Goal: Task Accomplishment & Management: Complete application form

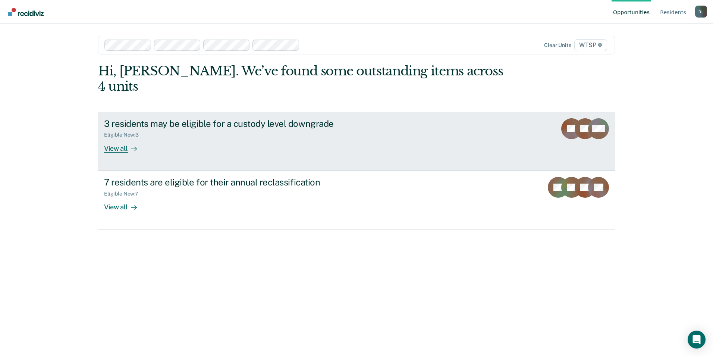
click at [121, 138] on div "View all" at bounding box center [125, 145] width 42 height 15
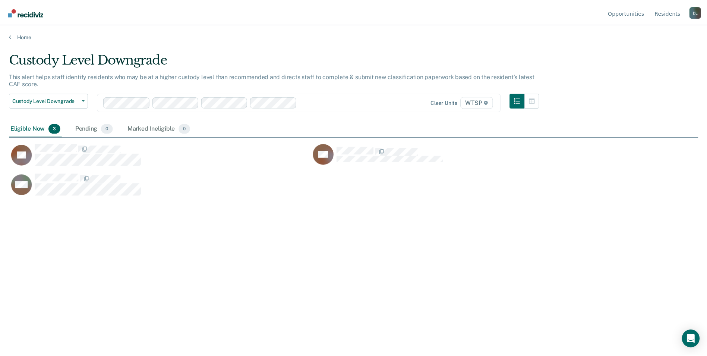
scroll to position [243, 690]
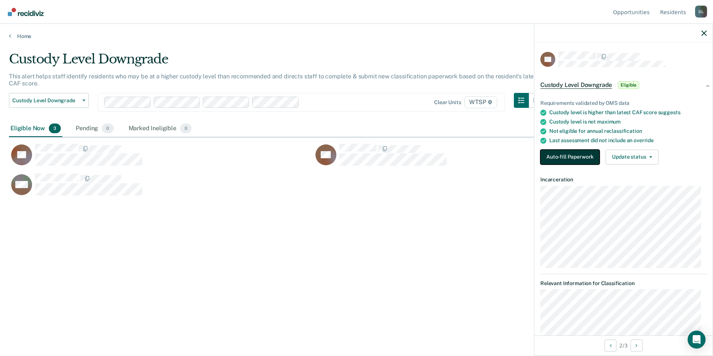
click at [570, 153] on button "Auto-fill Paperwork" at bounding box center [569, 157] width 59 height 15
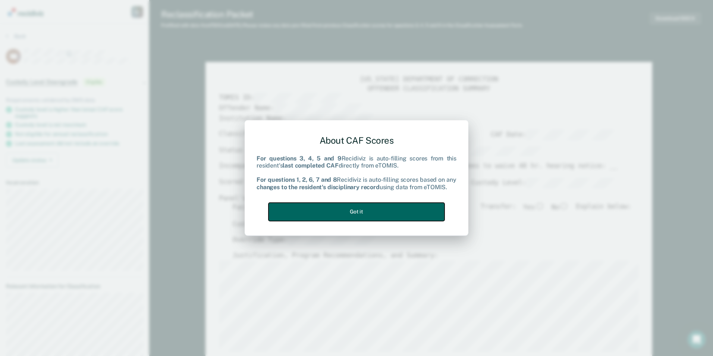
click at [364, 209] on button "Got it" at bounding box center [356, 211] width 176 height 18
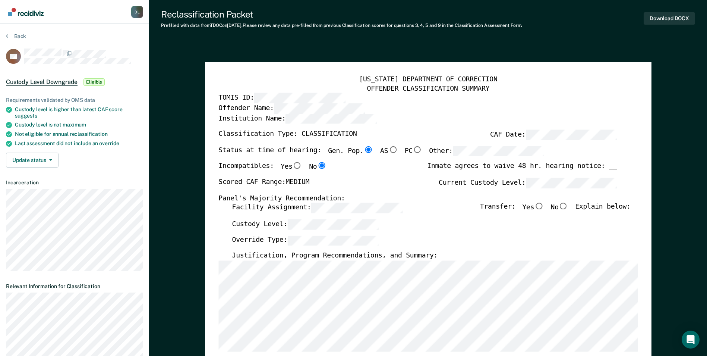
type textarea "x"
radio input "false"
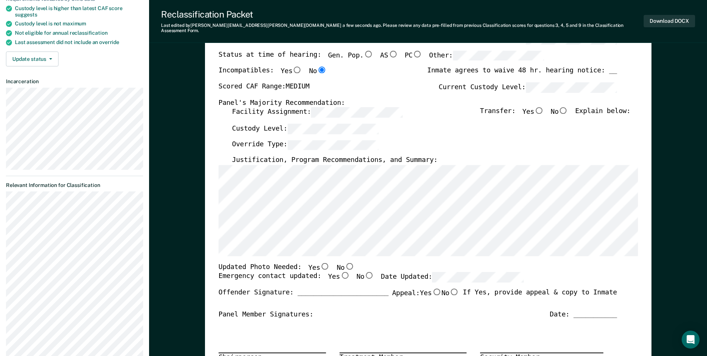
scroll to position [112, 0]
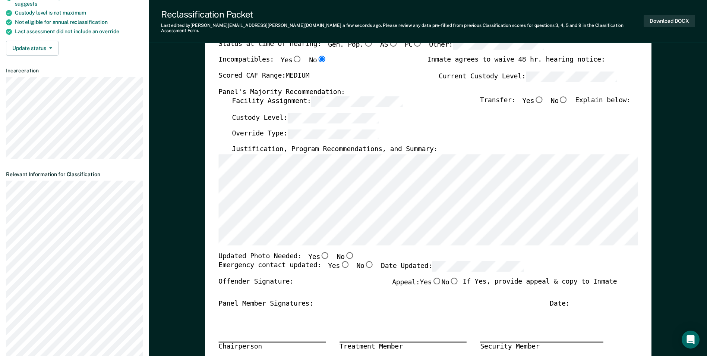
click at [569, 96] on input "No" at bounding box center [564, 99] width 10 height 7
type textarea "x"
radio input "true"
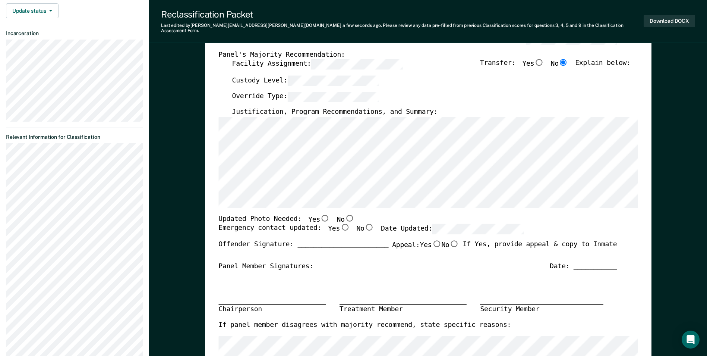
scroll to position [224, 0]
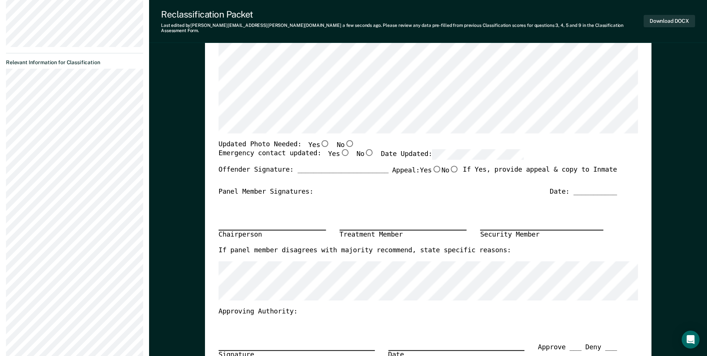
click at [317, 299] on div "TENNESSEE DEPARTMENT OF CORRECTION OFFENDER CLASSIFICATION SUMMARY TOMIS ID: Of…" at bounding box center [429, 138] width 420 height 562
click at [345, 140] on input "No" at bounding box center [350, 143] width 10 height 7
type textarea "x"
radio input "true"
click at [340, 149] on input "Yes" at bounding box center [345, 152] width 10 height 7
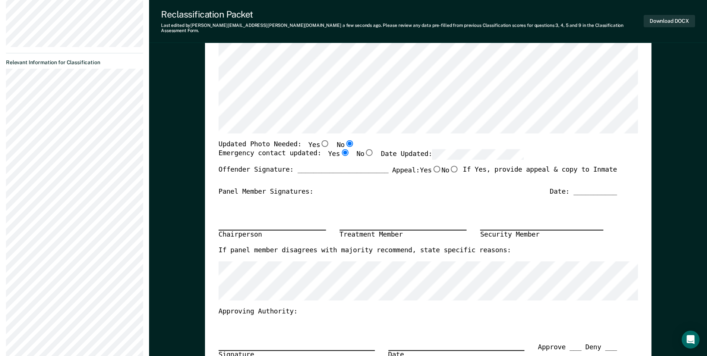
type textarea "x"
radio input "true"
click at [452, 166] on input "No" at bounding box center [454, 169] width 10 height 7
type textarea "x"
radio input "true"
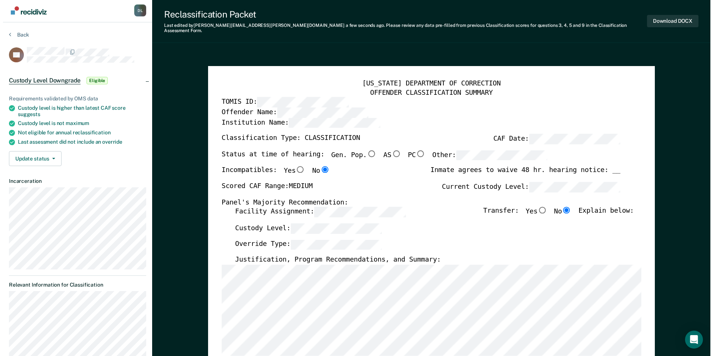
scroll to position [0, 0]
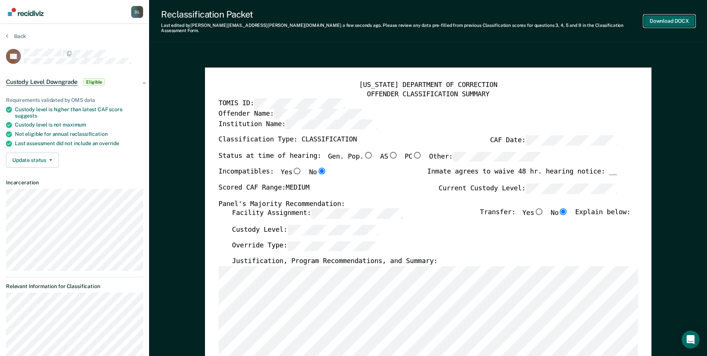
click at [668, 16] on button "Download DOCX" at bounding box center [669, 21] width 51 height 12
type textarea "x"
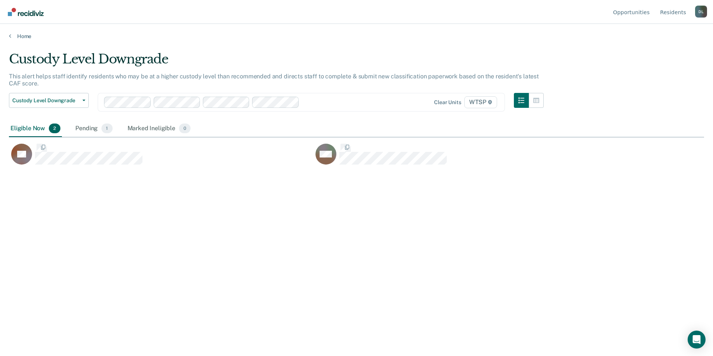
scroll to position [243, 690]
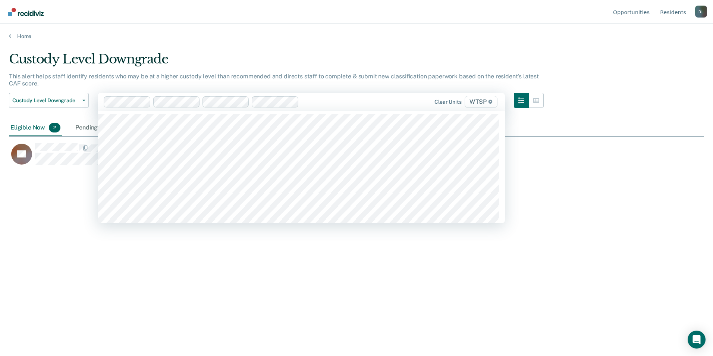
click at [489, 101] on icon at bounding box center [491, 102] width 4 height 4
click at [486, 101] on span "WTSP" at bounding box center [481, 102] width 33 height 12
click at [492, 104] on span "WTSP" at bounding box center [481, 102] width 33 height 12
click at [490, 105] on span "WTSP" at bounding box center [481, 102] width 33 height 12
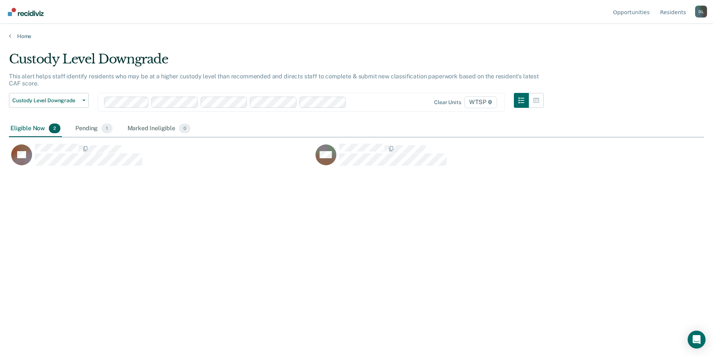
click at [490, 105] on span "WTSP" at bounding box center [480, 102] width 33 height 12
click at [658, 127] on div "Eligible Now 2 Pending 1 Marked Ineligible 0" at bounding box center [356, 128] width 695 height 17
drag, startPoint x: 106, startPoint y: 210, endPoint x: 252, endPoint y: 196, distance: 146.8
click at [252, 196] on div "Custody Level Downgrade This alert helps staff identify residents who may be at…" at bounding box center [356, 175] width 695 height 248
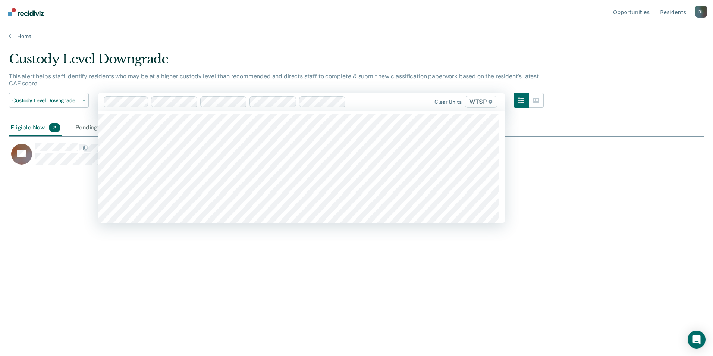
drag, startPoint x: 246, startPoint y: 194, endPoint x: 482, endPoint y: 101, distance: 253.2
click at [482, 101] on span "WTSP" at bounding box center [481, 102] width 33 height 12
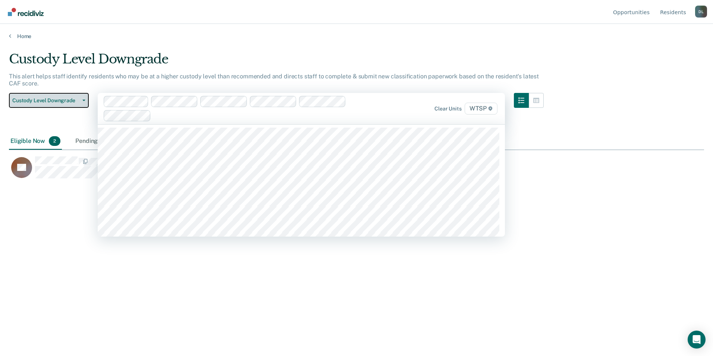
click at [83, 102] on button "Custody Level Downgrade" at bounding box center [49, 100] width 80 height 15
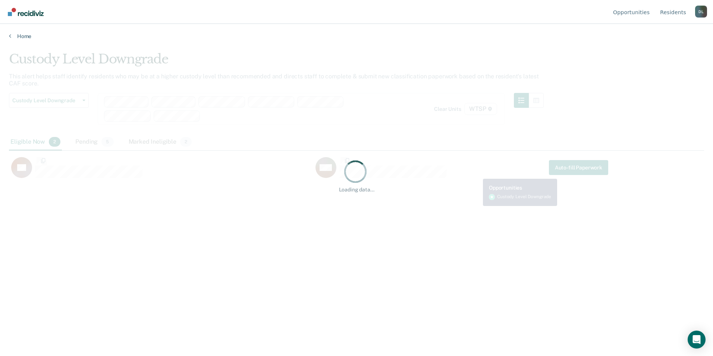
scroll to position [243, 690]
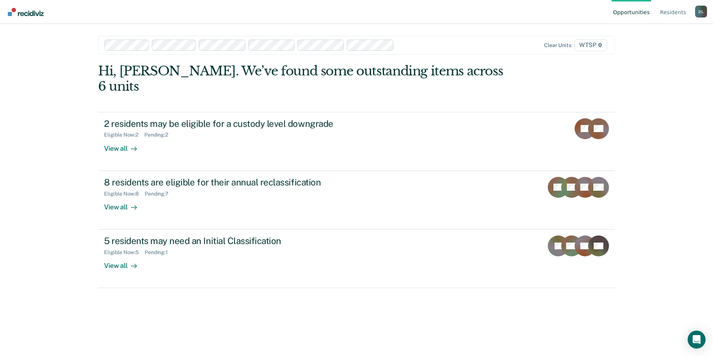
click at [598, 45] on icon at bounding box center [600, 45] width 4 height 4
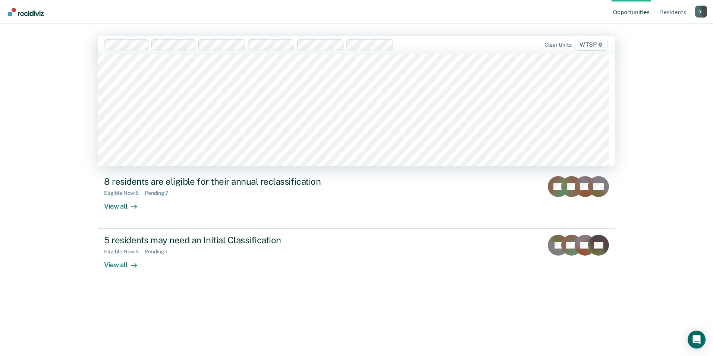
scroll to position [6417, 0]
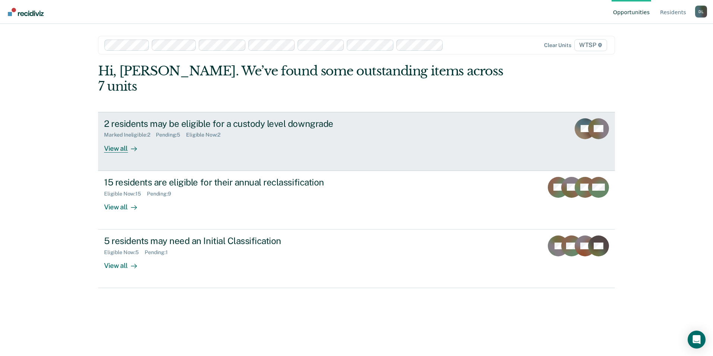
click at [116, 138] on div "View all" at bounding box center [125, 145] width 42 height 15
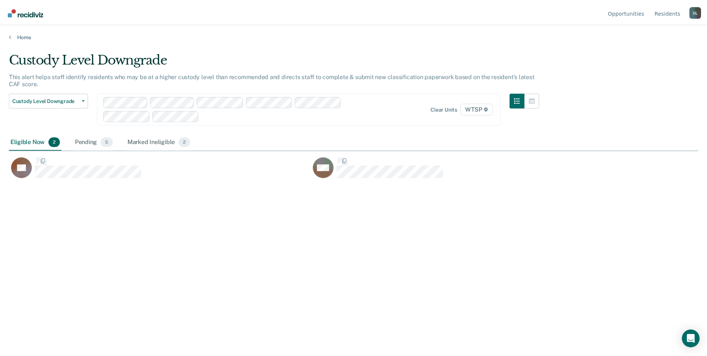
scroll to position [243, 690]
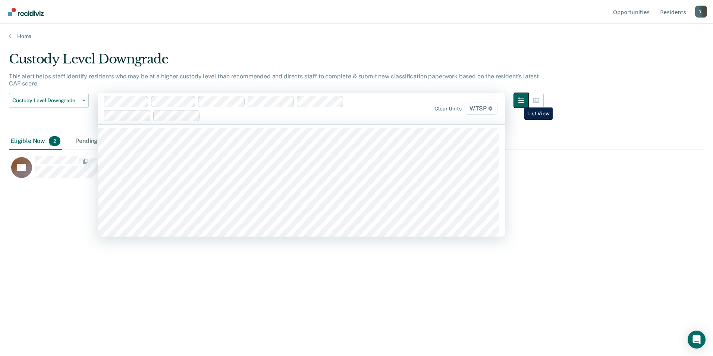
click at [519, 102] on icon "button" at bounding box center [521, 100] width 6 height 6
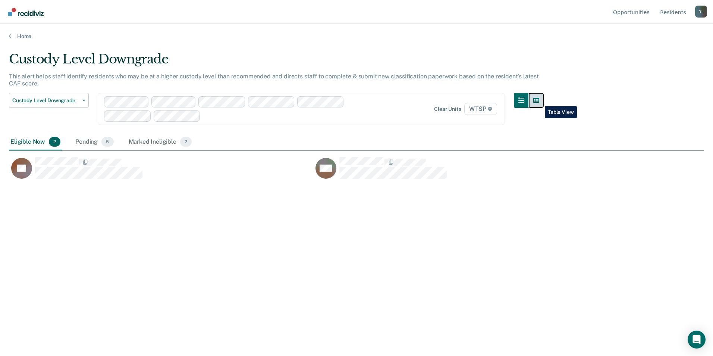
click at [539, 100] on button "button" at bounding box center [536, 100] width 15 height 15
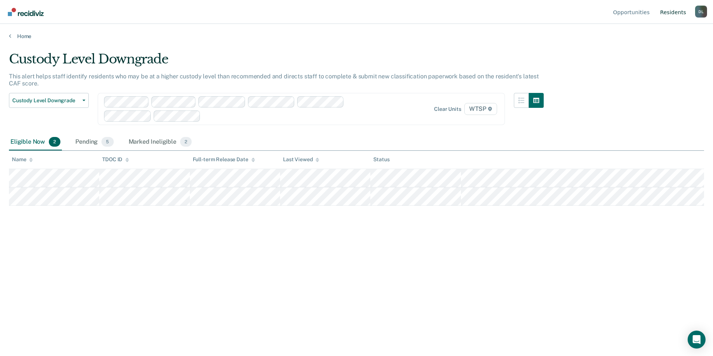
click at [675, 11] on link "Resident s" at bounding box center [673, 12] width 29 height 24
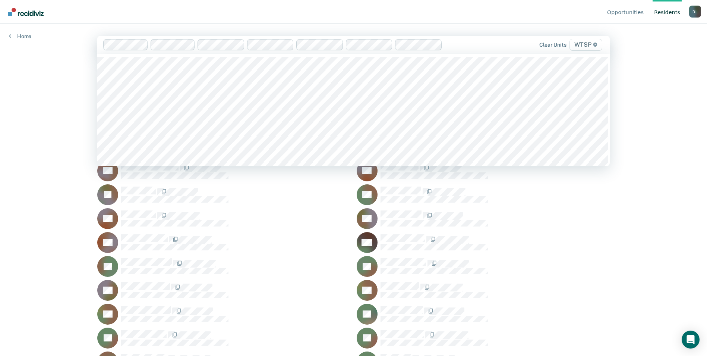
click at [587, 48] on span "WTSP" at bounding box center [586, 45] width 33 height 12
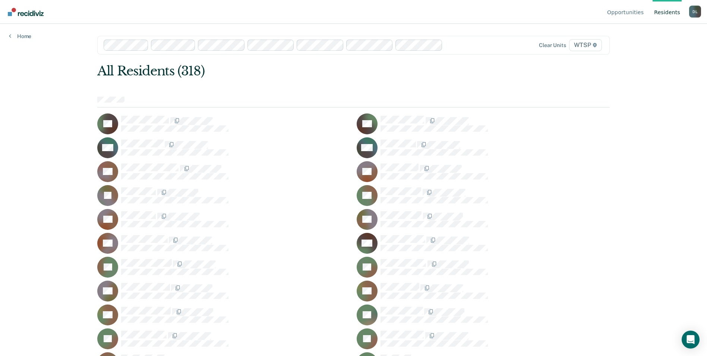
click at [674, 15] on link "Resident s" at bounding box center [667, 12] width 29 height 24
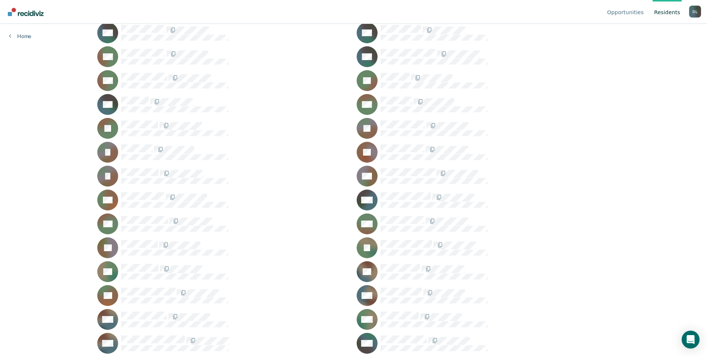
scroll to position [1902, 0]
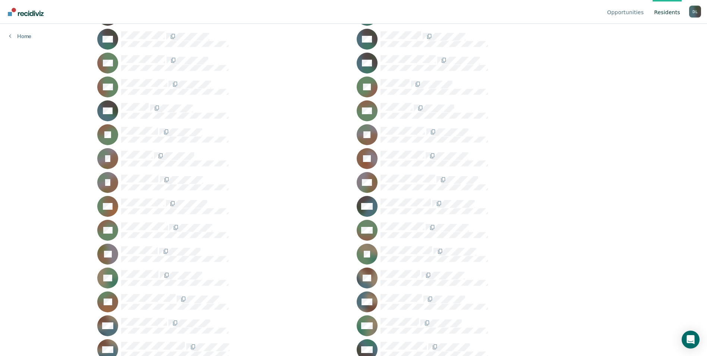
click at [564, 280] on div at bounding box center [495, 278] width 229 height 16
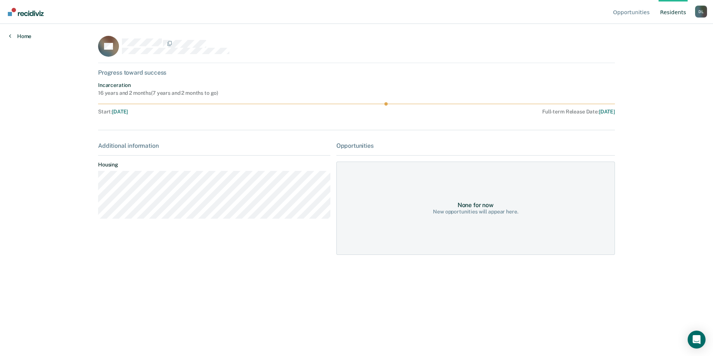
click at [21, 35] on link "Home" at bounding box center [20, 36] width 22 height 7
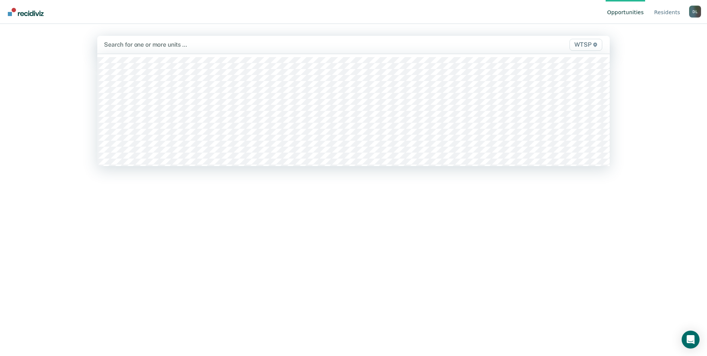
click at [582, 44] on span "WTSP" at bounding box center [586, 45] width 33 height 12
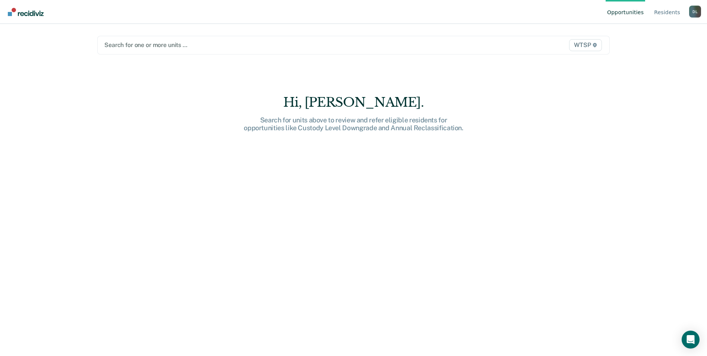
click at [179, 43] on div at bounding box center [278, 45] width 349 height 9
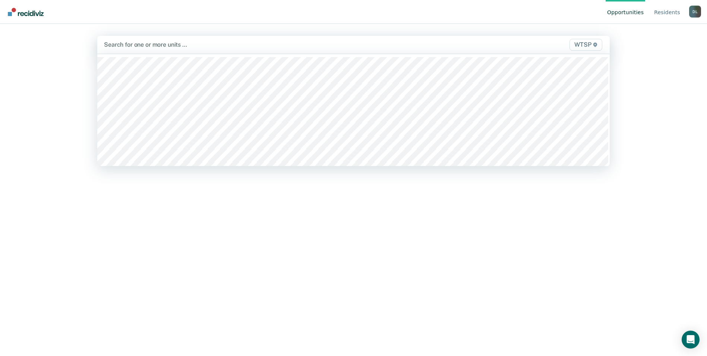
click at [587, 43] on span "WTSP" at bounding box center [586, 45] width 33 height 12
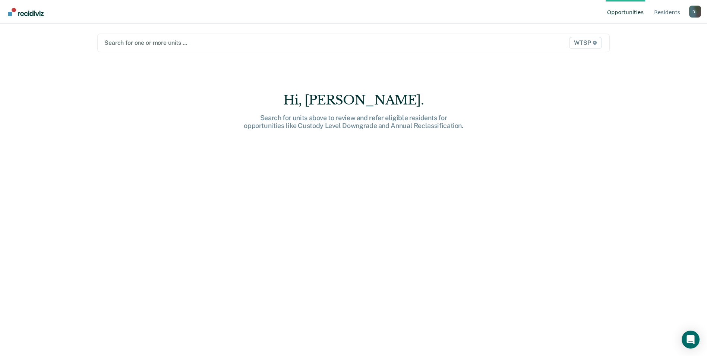
scroll to position [0, 0]
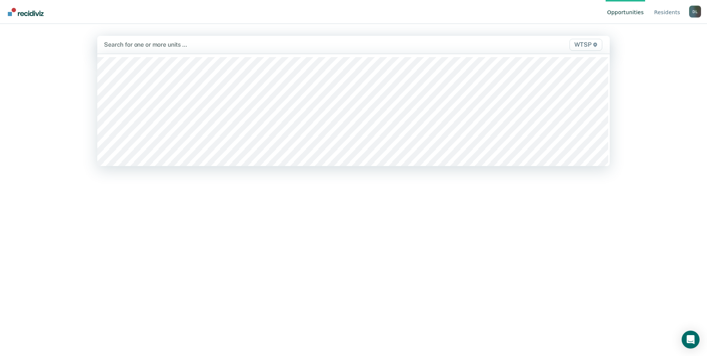
click at [588, 48] on span "WTSP" at bounding box center [586, 45] width 33 height 12
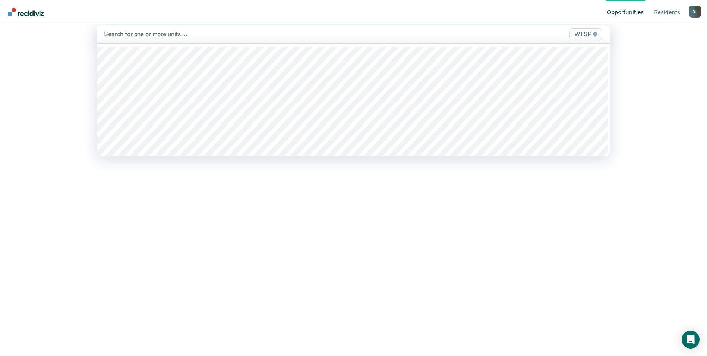
scroll to position [10, 0]
click at [585, 35] on span "WTSP" at bounding box center [586, 34] width 33 height 12
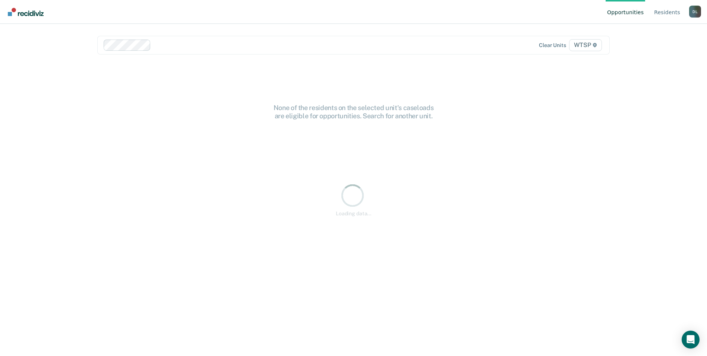
scroll to position [0, 0]
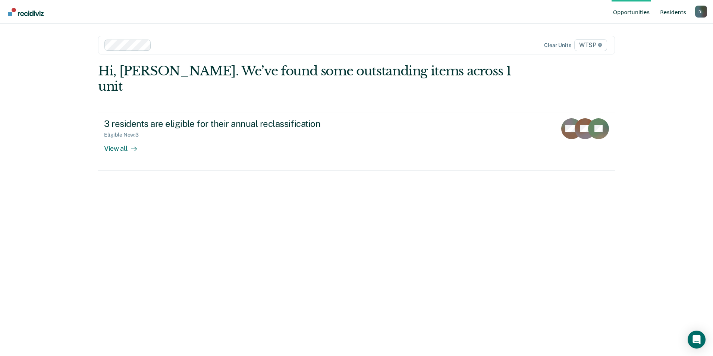
click at [675, 11] on link "Resident s" at bounding box center [673, 12] width 29 height 24
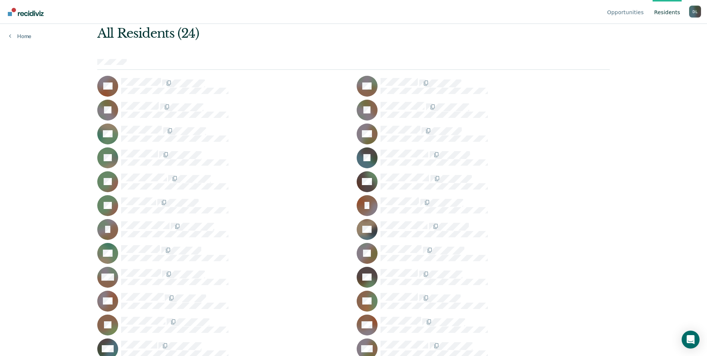
scroll to position [40, 0]
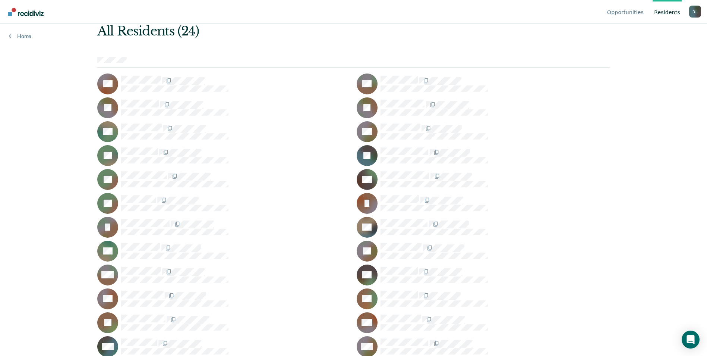
click at [668, 11] on link "Resident s" at bounding box center [667, 12] width 29 height 24
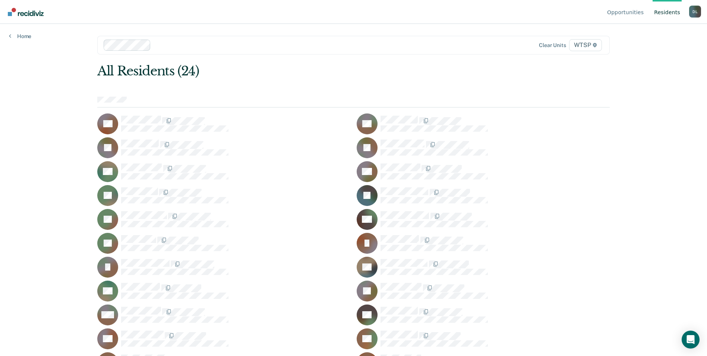
click at [584, 44] on span "WTSP" at bounding box center [585, 45] width 33 height 12
click at [586, 47] on span "WTSP" at bounding box center [585, 45] width 33 height 12
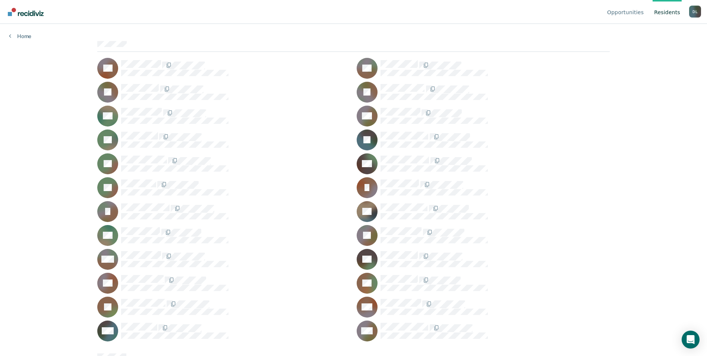
scroll to position [15, 0]
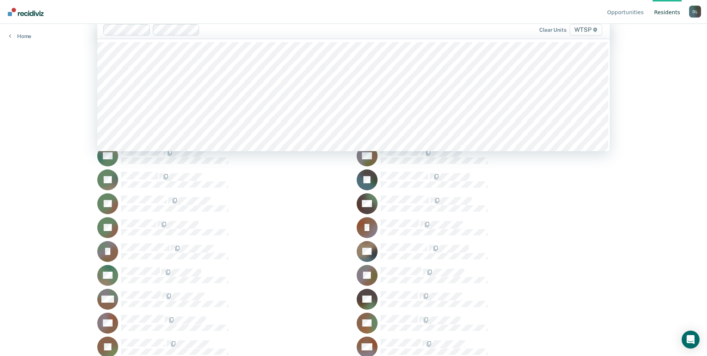
click at [589, 32] on span "WTSP" at bounding box center [586, 30] width 33 height 12
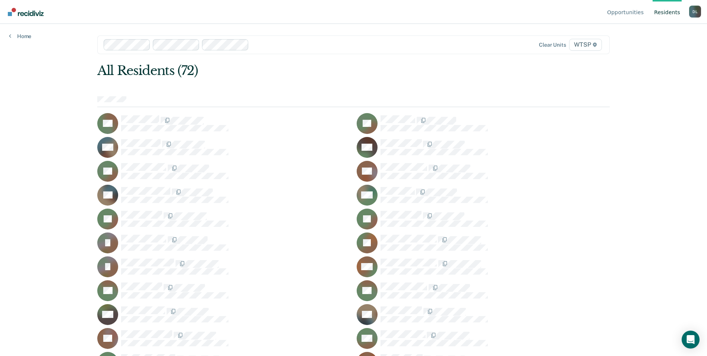
scroll to position [0, 0]
click at [590, 46] on span "WTSP" at bounding box center [585, 45] width 33 height 12
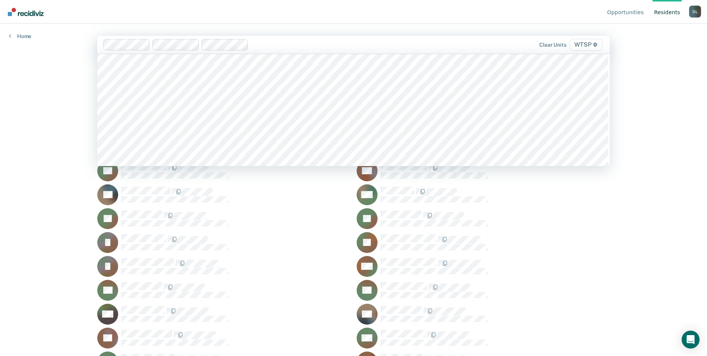
scroll to position [6519, 0]
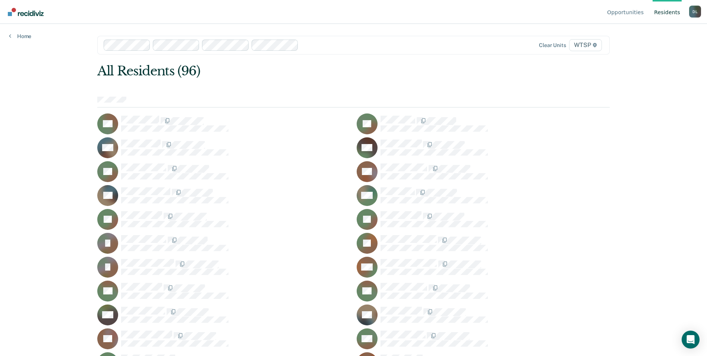
click at [670, 13] on link "Resident s" at bounding box center [667, 12] width 29 height 24
click at [671, 15] on link "Resident s" at bounding box center [667, 12] width 29 height 24
drag, startPoint x: 663, startPoint y: 36, endPoint x: 671, endPoint y: 25, distance: 14.1
click at [663, 36] on div "Opportunities Resident s Debra A. Liggons D L Profile How it works Log Out Home…" at bounding box center [353, 178] width 707 height 356
click at [672, 15] on link "Resident s" at bounding box center [667, 12] width 29 height 24
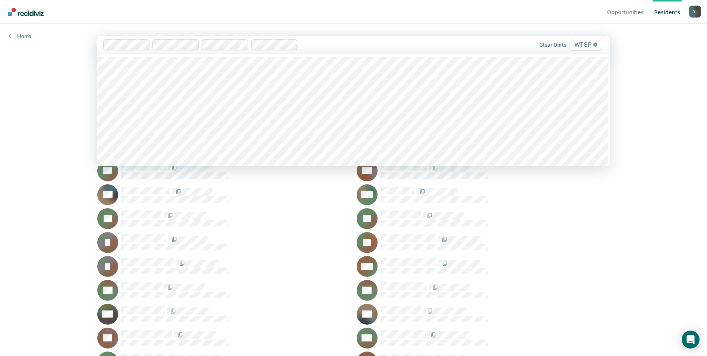
click at [597, 47] on icon at bounding box center [596, 45] width 4 height 4
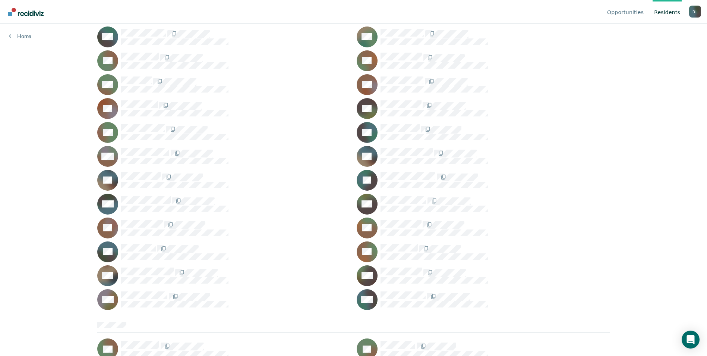
scroll to position [37, 0]
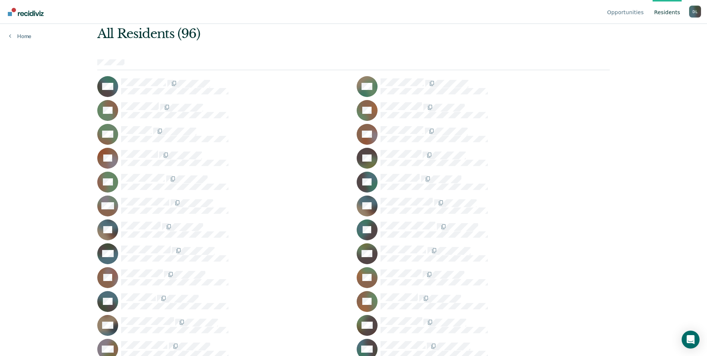
click at [238, 126] on div "MC" at bounding box center [223, 134] width 253 height 21
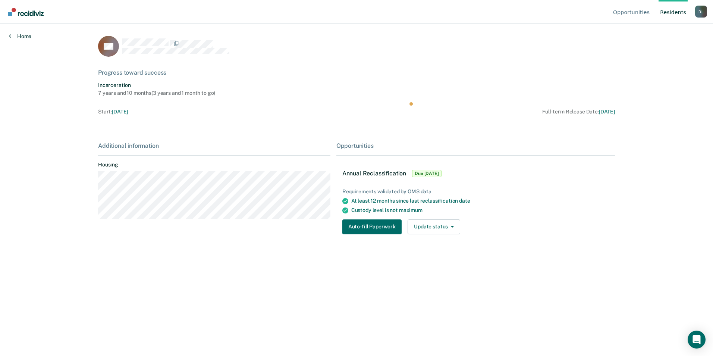
click at [23, 35] on link "Home" at bounding box center [20, 36] width 22 height 7
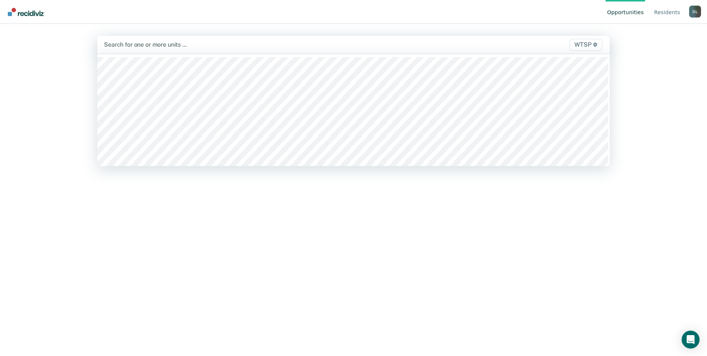
click at [585, 44] on span "WTSP" at bounding box center [586, 45] width 33 height 12
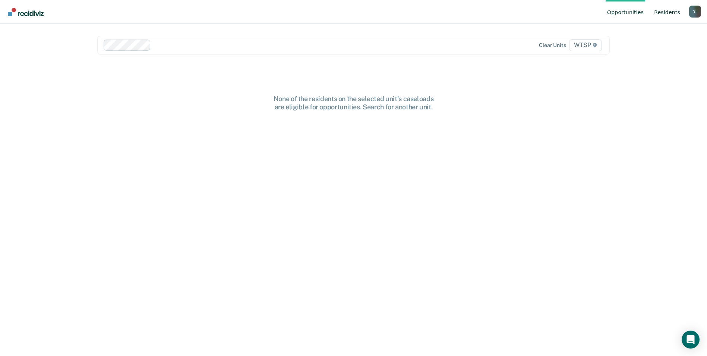
click at [669, 12] on link "Resident s" at bounding box center [667, 12] width 29 height 24
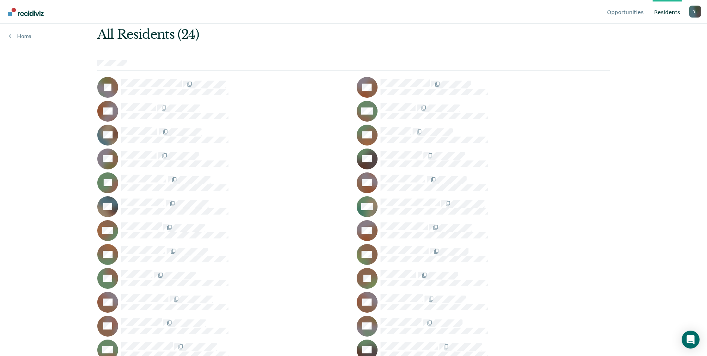
scroll to position [40, 0]
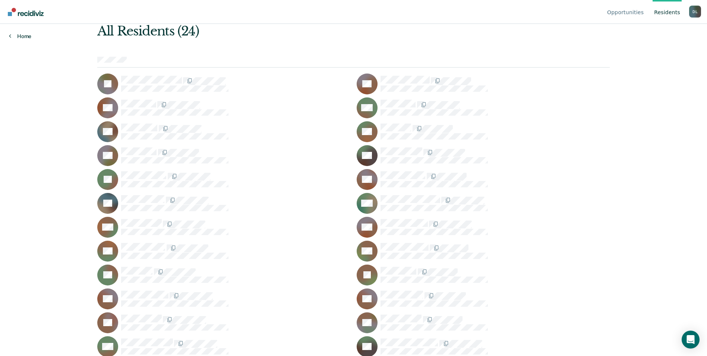
click at [22, 35] on link "Home" at bounding box center [20, 36] width 22 height 7
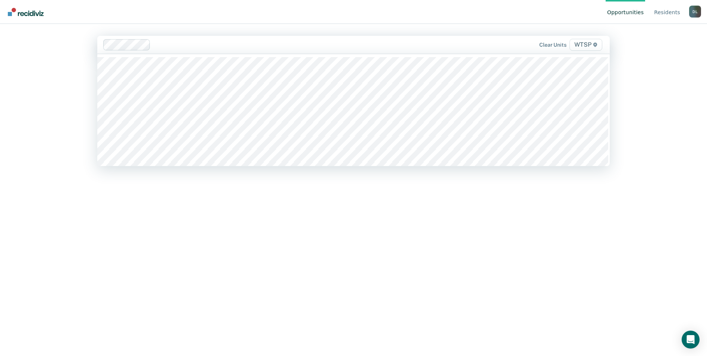
click at [584, 45] on span "WTSP" at bounding box center [586, 45] width 33 height 12
click at [585, 44] on span "WTSP" at bounding box center [586, 45] width 33 height 12
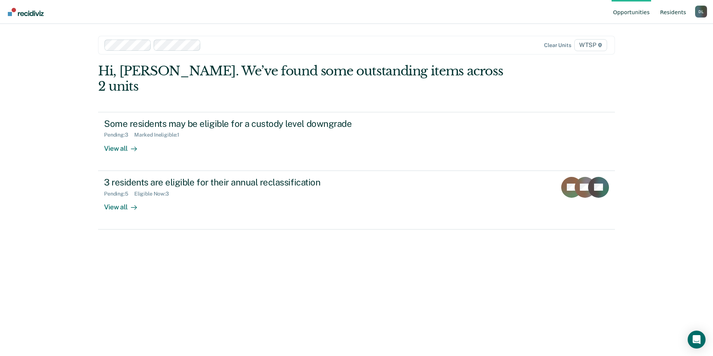
click at [672, 10] on link "Resident s" at bounding box center [673, 12] width 29 height 24
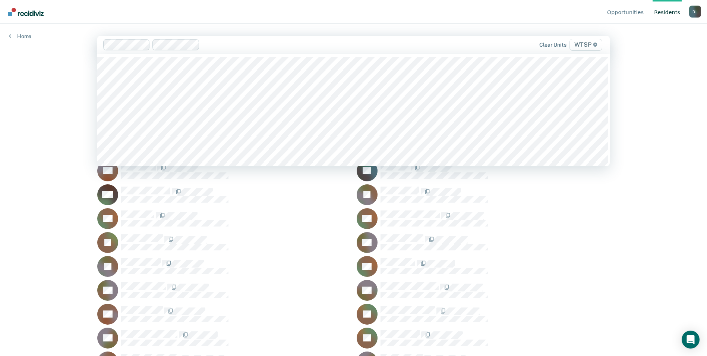
click at [582, 43] on span "WTSP" at bounding box center [586, 45] width 33 height 12
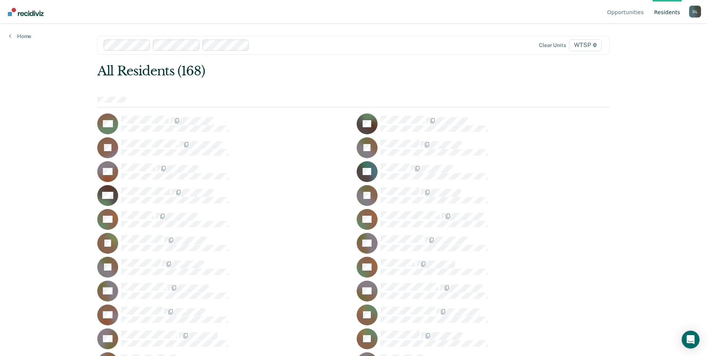
click at [664, 11] on link "Resident s" at bounding box center [667, 12] width 29 height 24
click at [669, 12] on link "Resident s" at bounding box center [667, 12] width 29 height 24
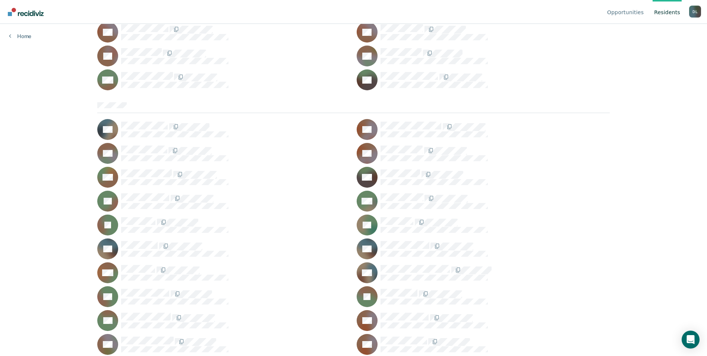
scroll to position [1831, 0]
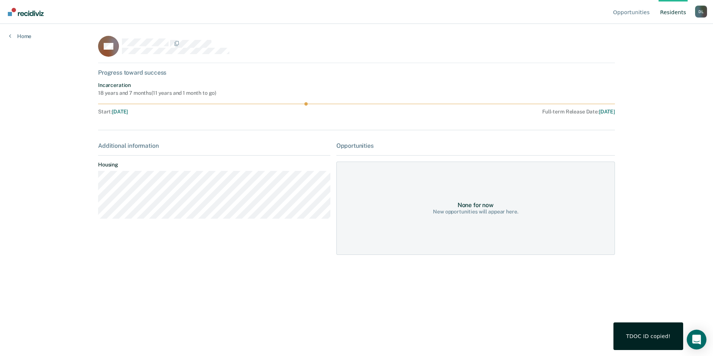
click at [697, 339] on icon "Open Intercom Messenger" at bounding box center [696, 340] width 9 height 10
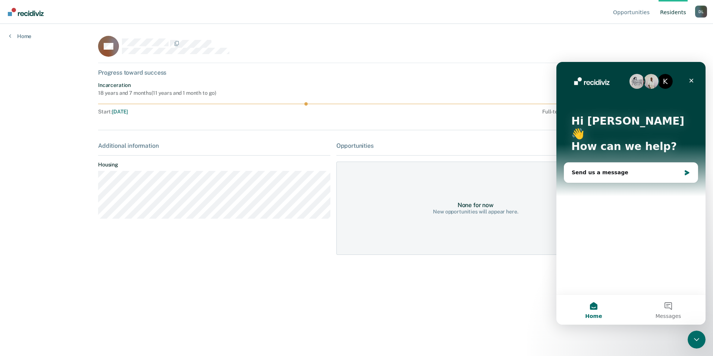
click at [485, 318] on main "CR Progress toward success Incarceration 18 years and 7 months ( 11 years and 1…" at bounding box center [356, 181] width 535 height 314
click at [692, 80] on icon "Close" at bounding box center [691, 81] width 6 height 6
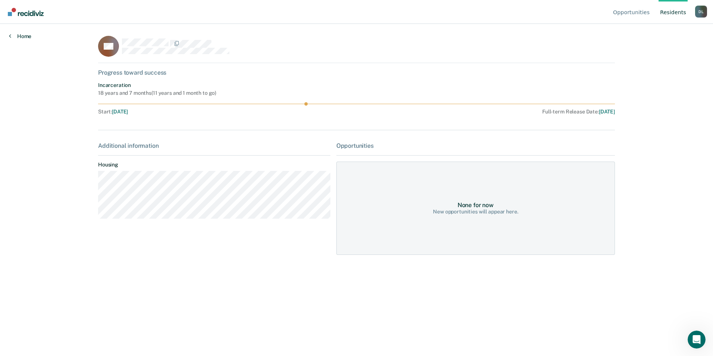
click at [24, 35] on link "Home" at bounding box center [20, 36] width 22 height 7
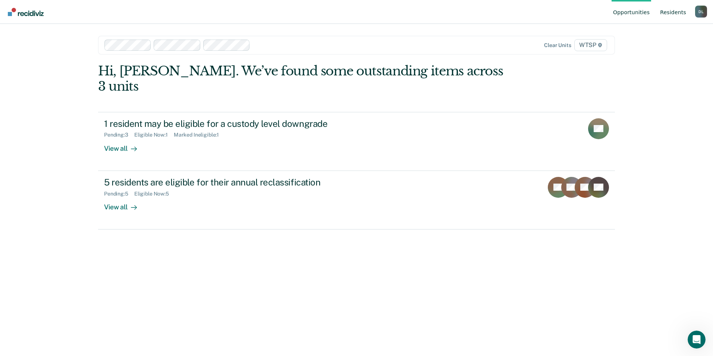
click at [673, 11] on link "Resident s" at bounding box center [673, 12] width 29 height 24
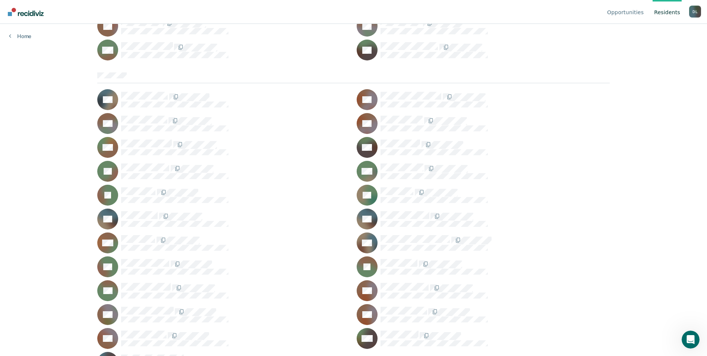
scroll to position [1831, 0]
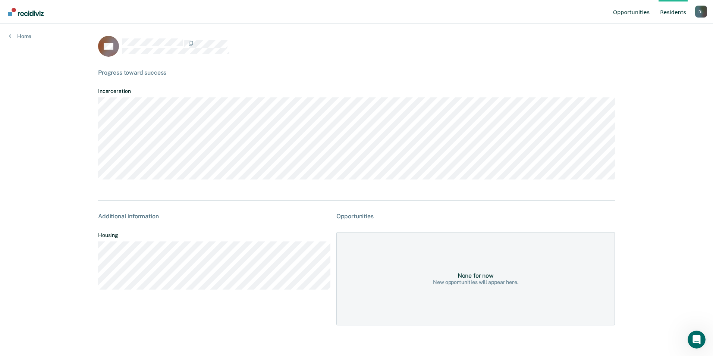
click at [633, 12] on link "Opportunities" at bounding box center [632, 12] width 40 height 24
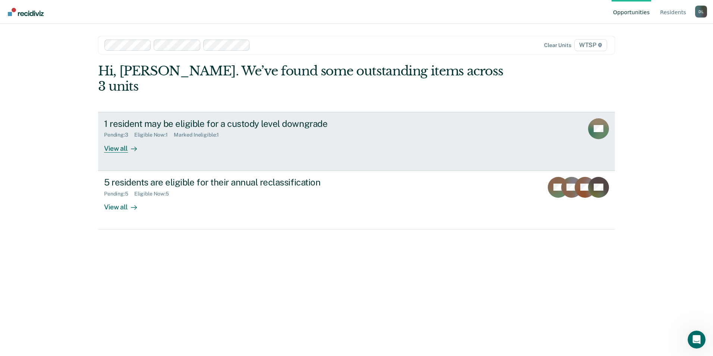
click at [121, 138] on div "View all" at bounding box center [125, 145] width 42 height 15
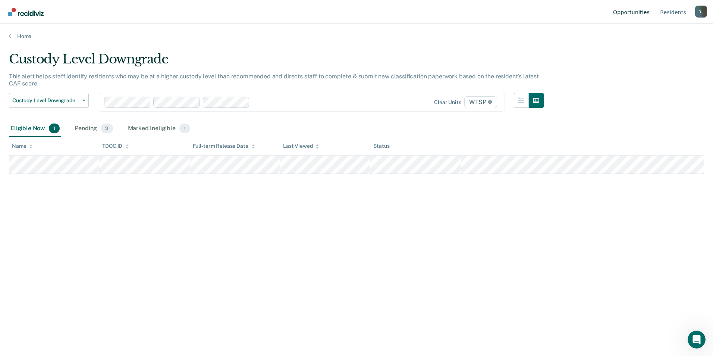
click at [634, 13] on link "Opportunities" at bounding box center [632, 12] width 40 height 24
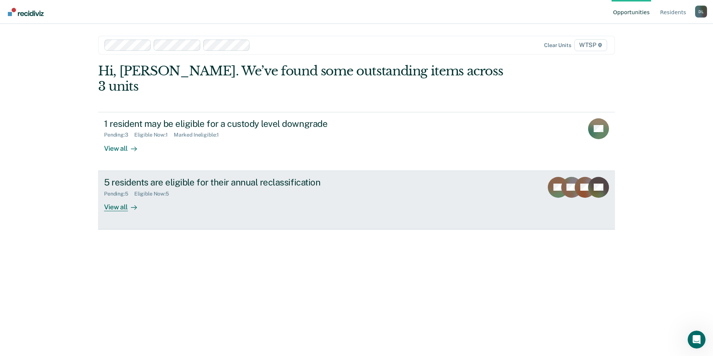
click at [241, 188] on div "Pending : 5 Eligible Now : 5" at bounding box center [235, 192] width 262 height 9
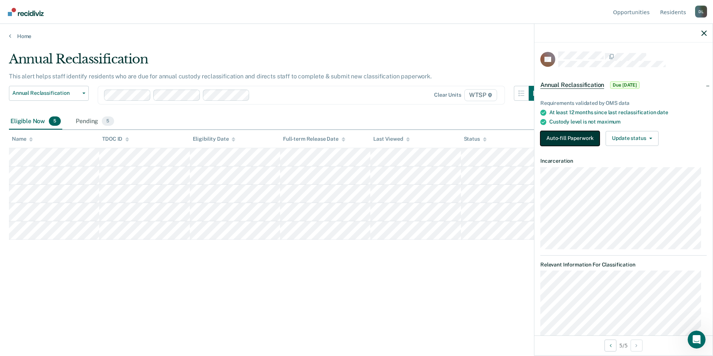
click at [567, 135] on button "Auto-fill Paperwork" at bounding box center [569, 138] width 59 height 15
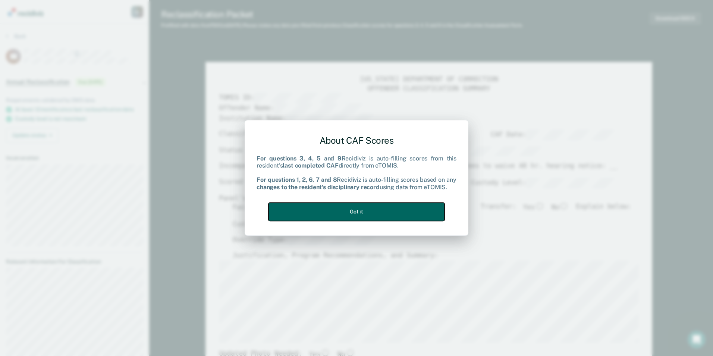
click at [359, 208] on button "Got it" at bounding box center [356, 211] width 176 height 18
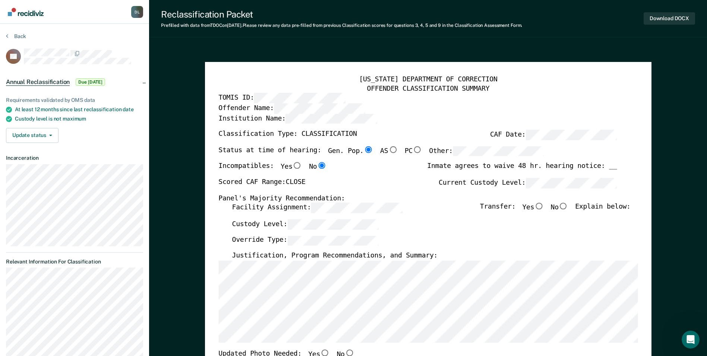
type textarea "x"
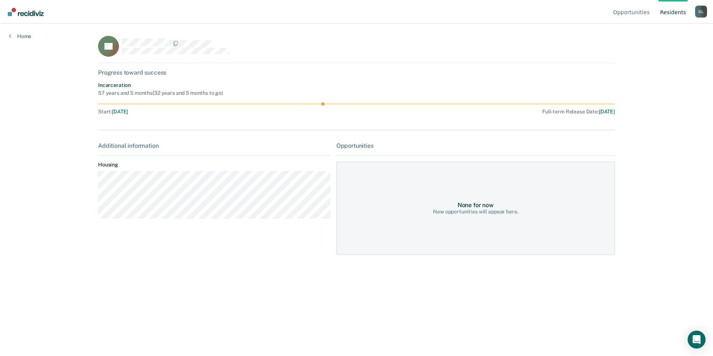
click at [24, 31] on div "Home" at bounding box center [20, 32] width 40 height 16
click at [25, 35] on link "Home" at bounding box center [20, 36] width 22 height 7
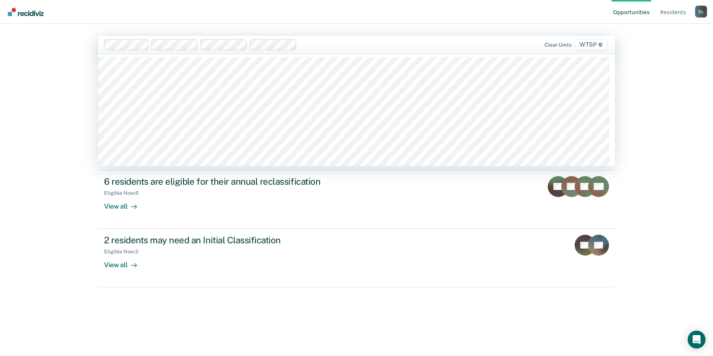
click at [593, 43] on span "WTSP" at bounding box center [591, 45] width 33 height 12
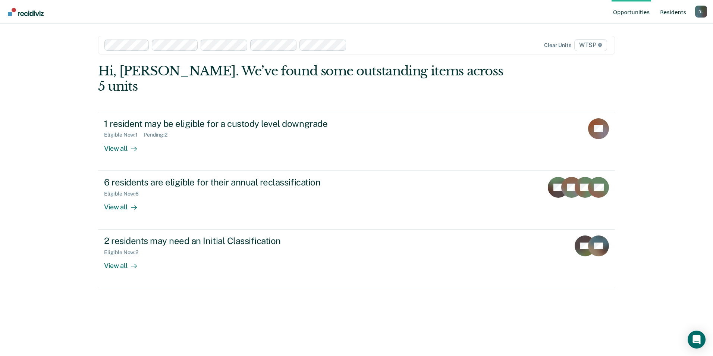
click at [668, 13] on link "Resident s" at bounding box center [673, 12] width 29 height 24
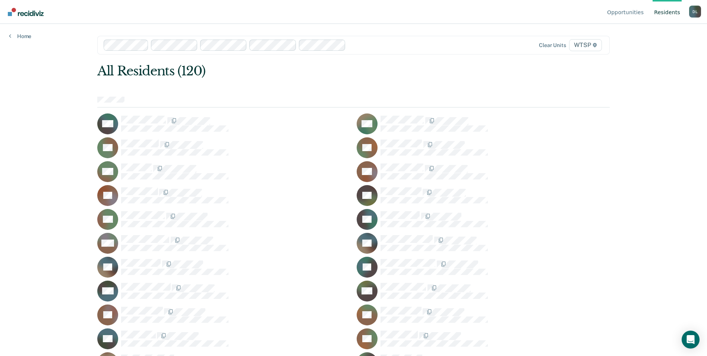
click at [668, 13] on link "Resident s" at bounding box center [667, 12] width 29 height 24
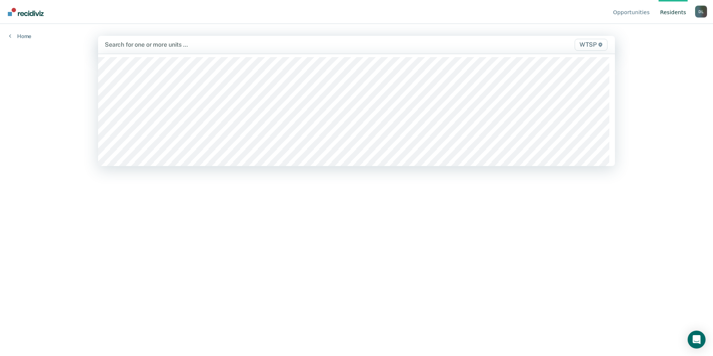
click at [254, 45] on div at bounding box center [281, 44] width 352 height 9
click at [596, 45] on span "WTSP" at bounding box center [591, 45] width 33 height 12
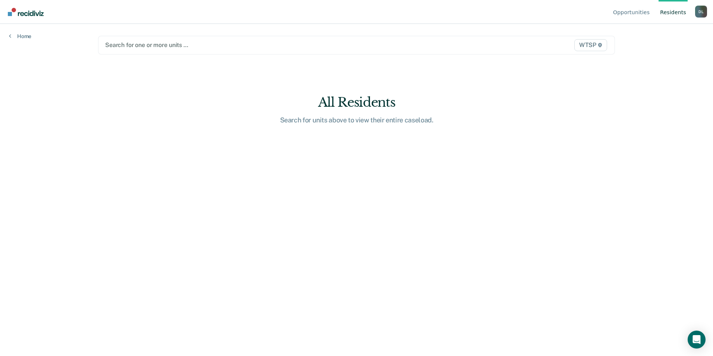
click at [675, 15] on link "Resident s" at bounding box center [673, 12] width 29 height 24
click at [28, 38] on link "Home" at bounding box center [20, 36] width 22 height 7
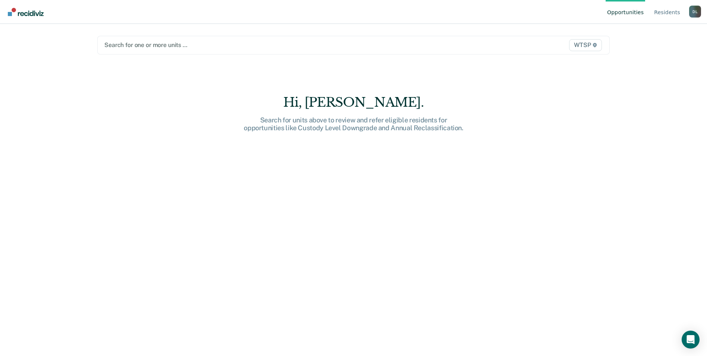
click at [214, 50] on div "Search for one or more units … WTSP" at bounding box center [353, 45] width 513 height 19
